Goal: Task Accomplishment & Management: Complete application form

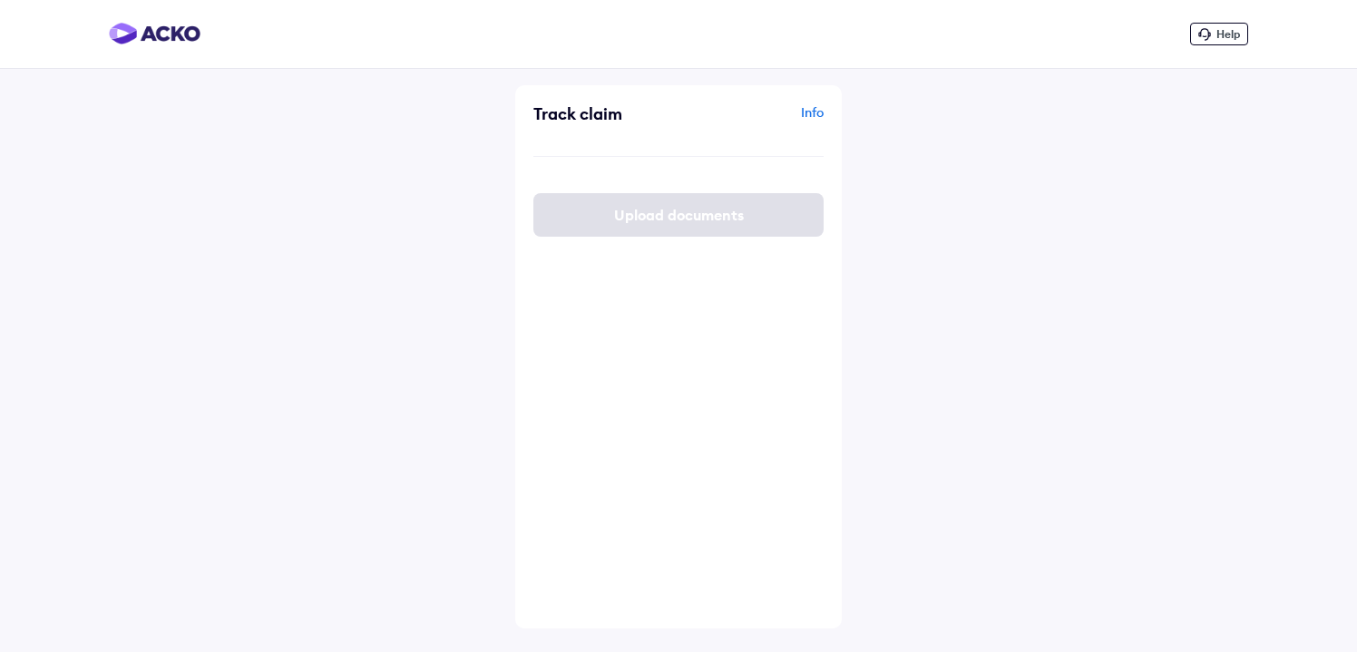
click at [686, 222] on div "Upload documents" at bounding box center [678, 215] width 290 height 44
click at [702, 169] on div "Track claim Info Upload documents" at bounding box center [678, 356] width 327 height 543
click at [630, 148] on div "Track claim Info Upload documents" at bounding box center [678, 356] width 327 height 543
click at [637, 211] on div "Upload documents" at bounding box center [678, 215] width 290 height 44
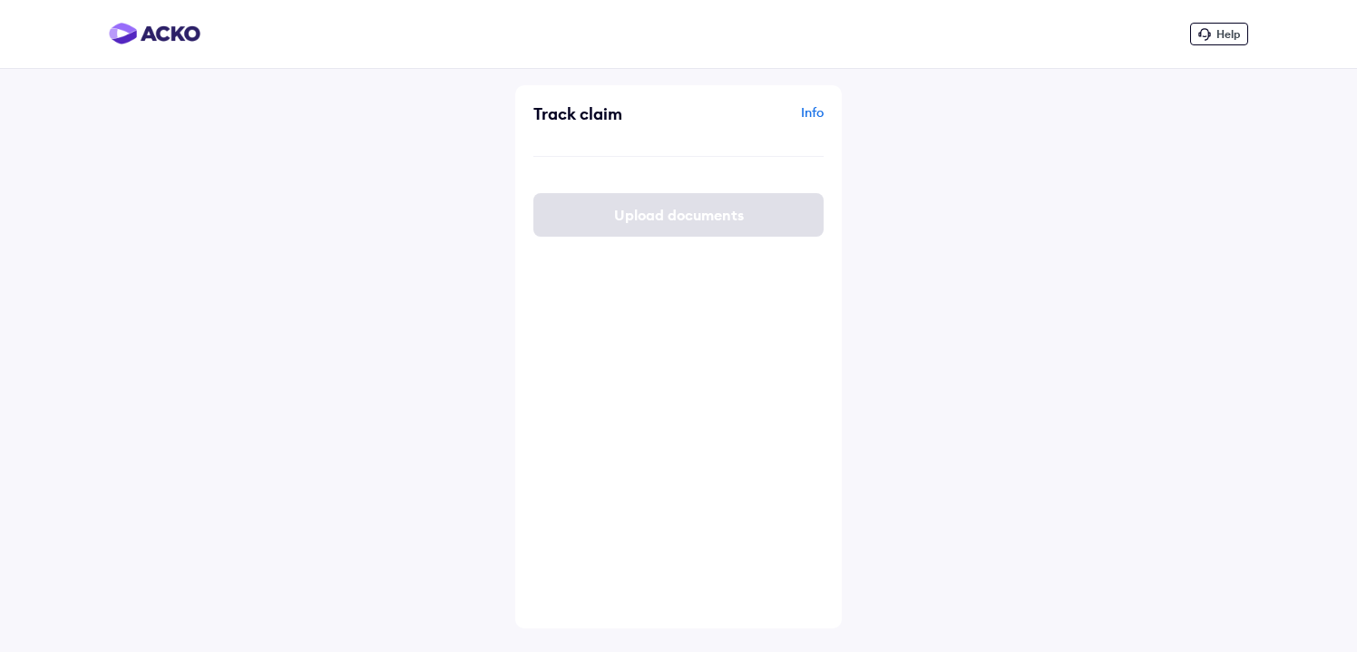
click at [637, 211] on div "Upload documents" at bounding box center [678, 215] width 290 height 44
click at [633, 126] on div "Track claim Info" at bounding box center [678, 120] width 290 height 34
click at [633, 129] on div "Track claim Info" at bounding box center [678, 120] width 290 height 34
click at [628, 177] on div "Track claim Info Upload documents" at bounding box center [678, 356] width 327 height 543
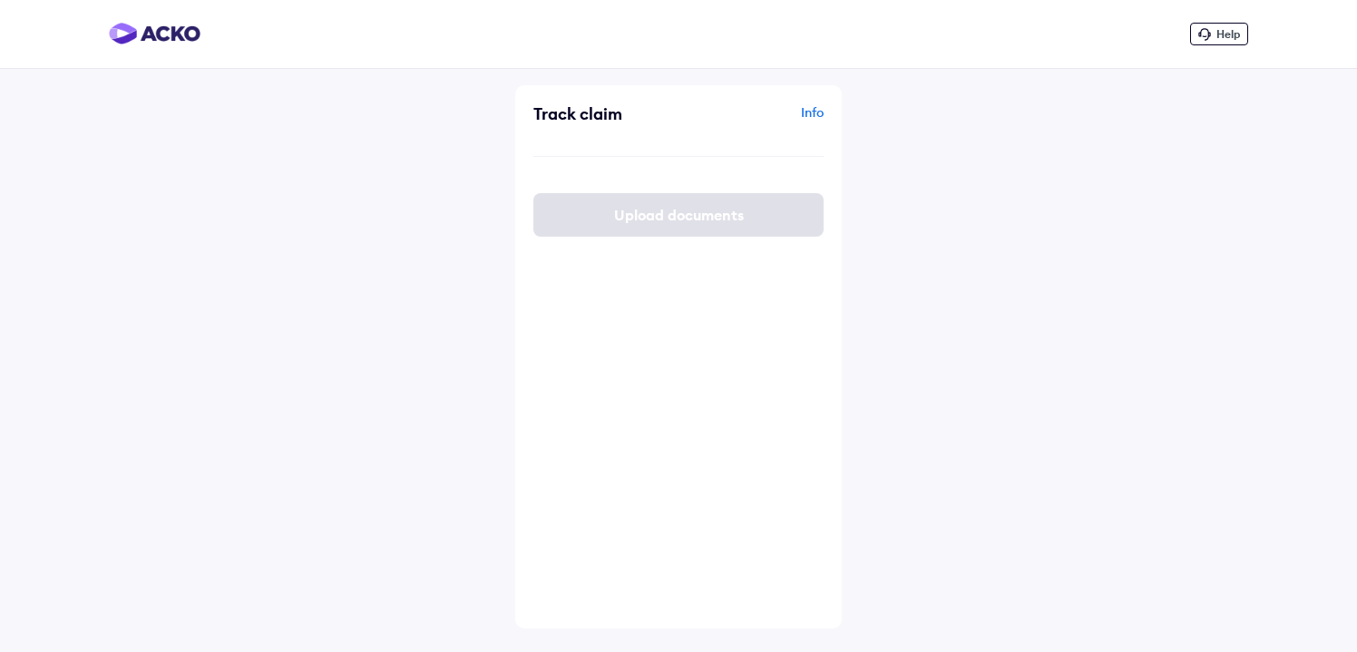
click at [630, 214] on div "Upload documents" at bounding box center [678, 215] width 290 height 44
click at [718, 162] on div "Track claim Info Upload documents" at bounding box center [678, 356] width 327 height 543
click at [698, 137] on div "Info" at bounding box center [753, 120] width 141 height 34
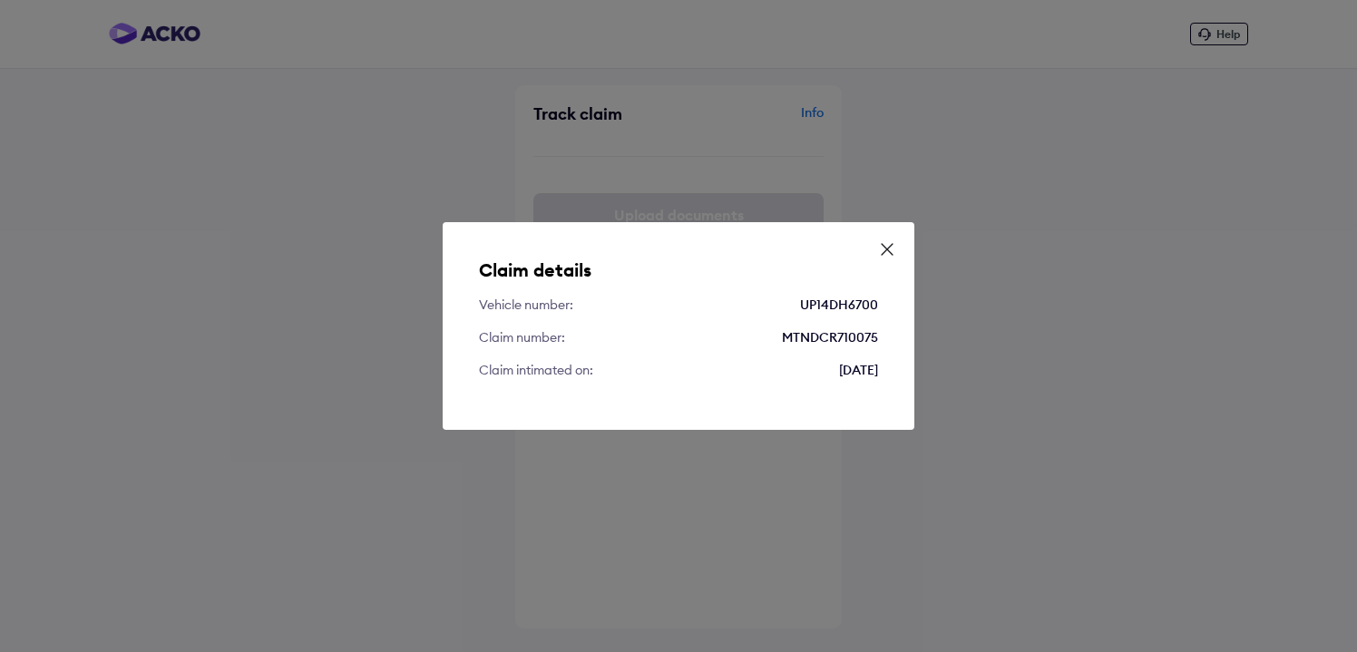
click at [698, 137] on div "Claim details Vehicle number: UP14DH6700 Claim number: MTNDCR710075 Claim intim…" at bounding box center [678, 326] width 1357 height 652
click at [891, 246] on icon at bounding box center [887, 249] width 11 height 11
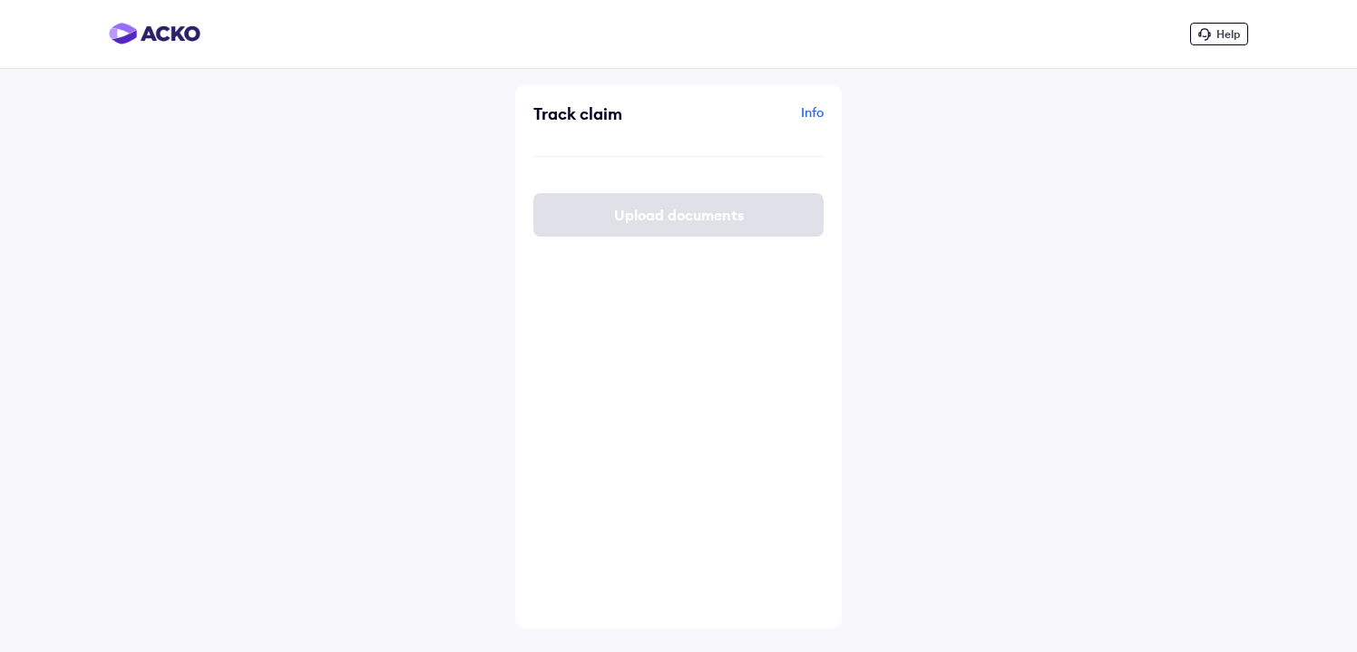
click at [772, 193] on div "Track claim Info Upload documents" at bounding box center [678, 356] width 327 height 543
click at [756, 205] on div "Upload documents" at bounding box center [678, 215] width 290 height 44
